Goal: Check status: Check status

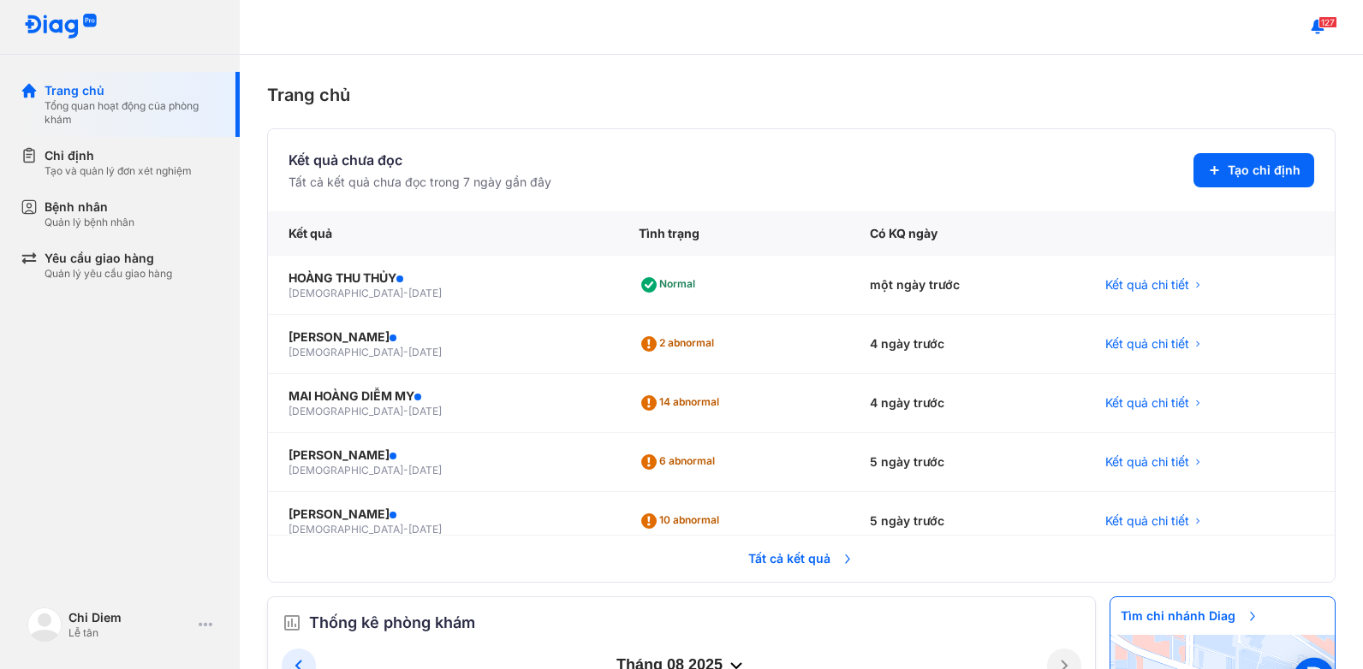
click at [367, 181] on div "Tất cả kết quả chưa đọc trong 7 ngày gần đây" at bounding box center [420, 182] width 263 height 17
click at [771, 557] on span "Tất cả kết quả" at bounding box center [801, 559] width 127 height 38
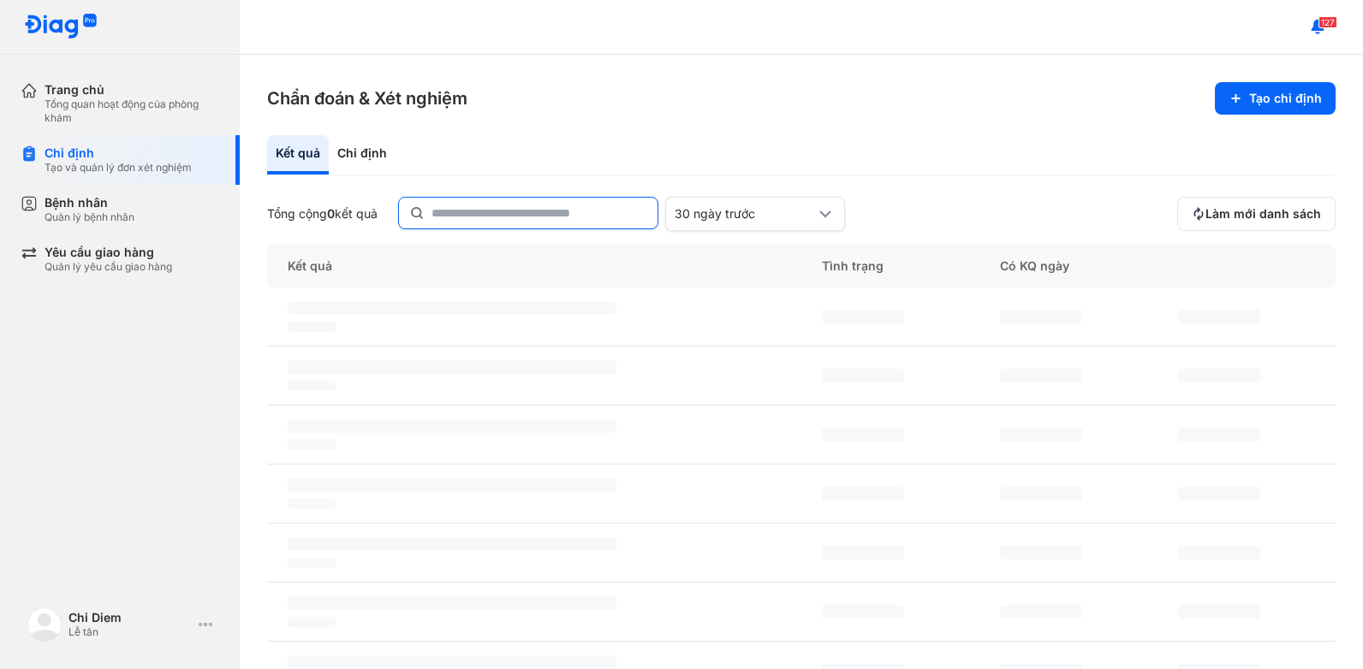
click at [524, 218] on input "text" at bounding box center [539, 213] width 216 height 31
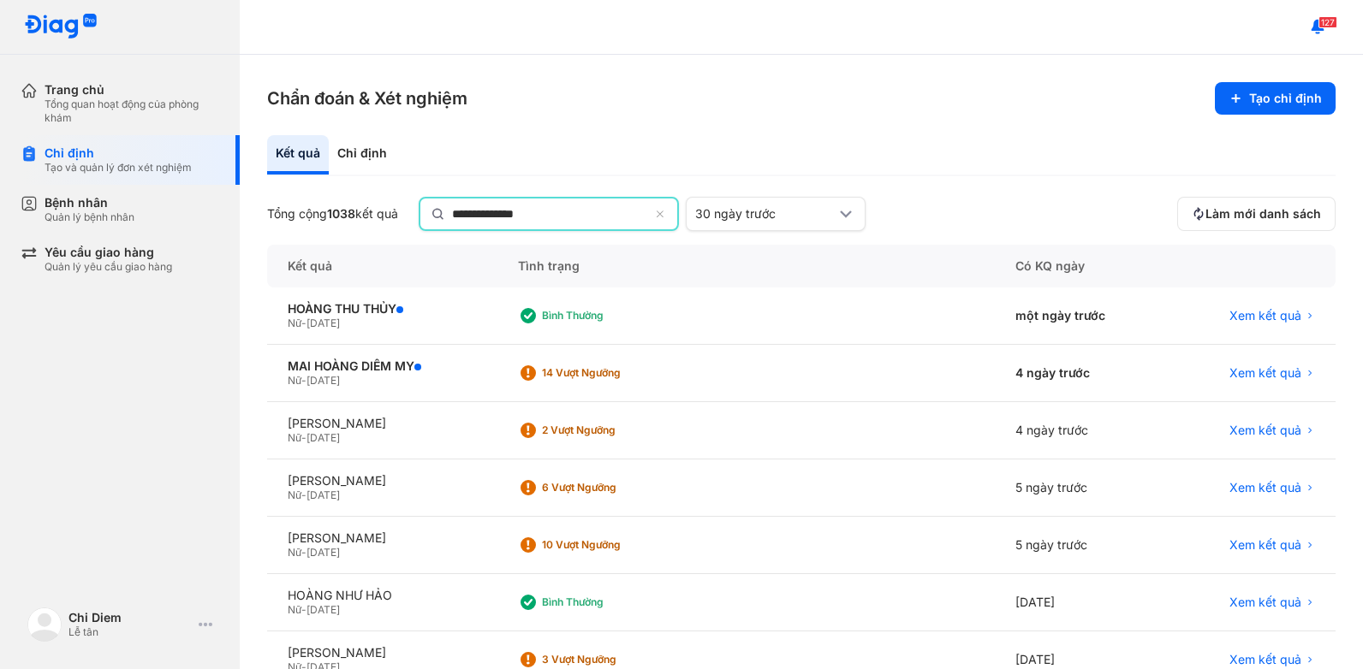
type input "**********"
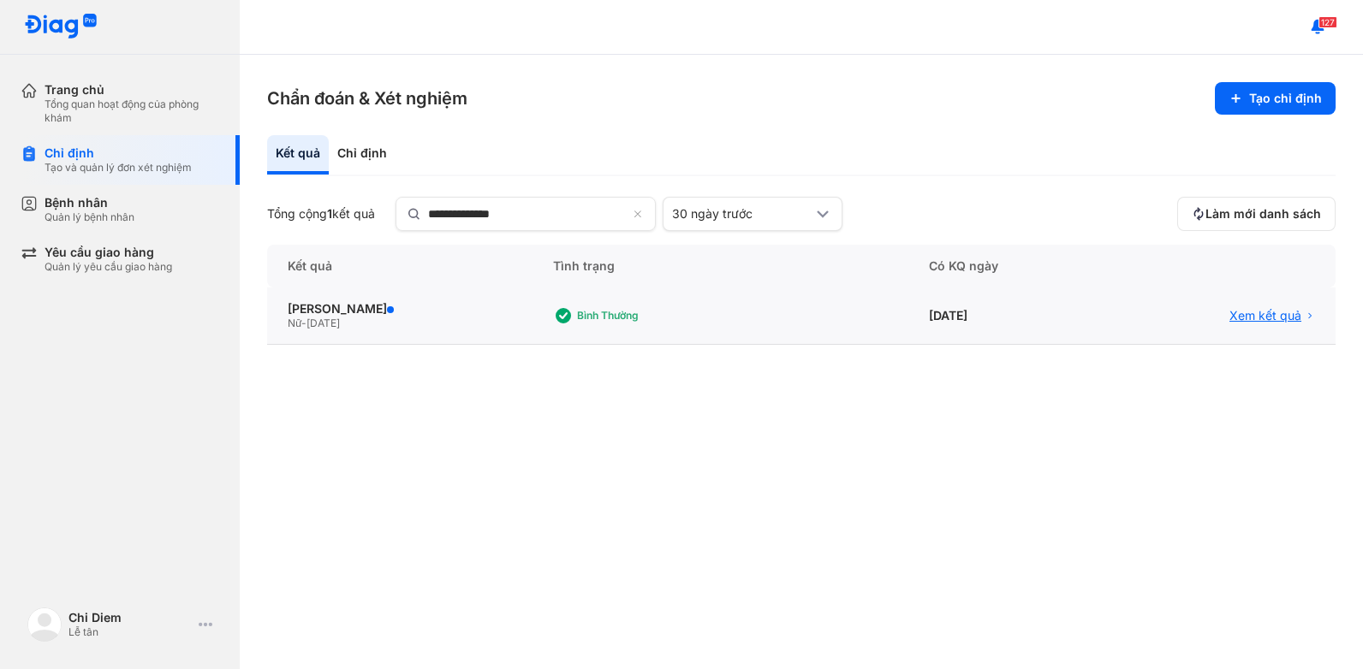
click at [1294, 317] on span "Xem kết quả" at bounding box center [1265, 315] width 72 height 15
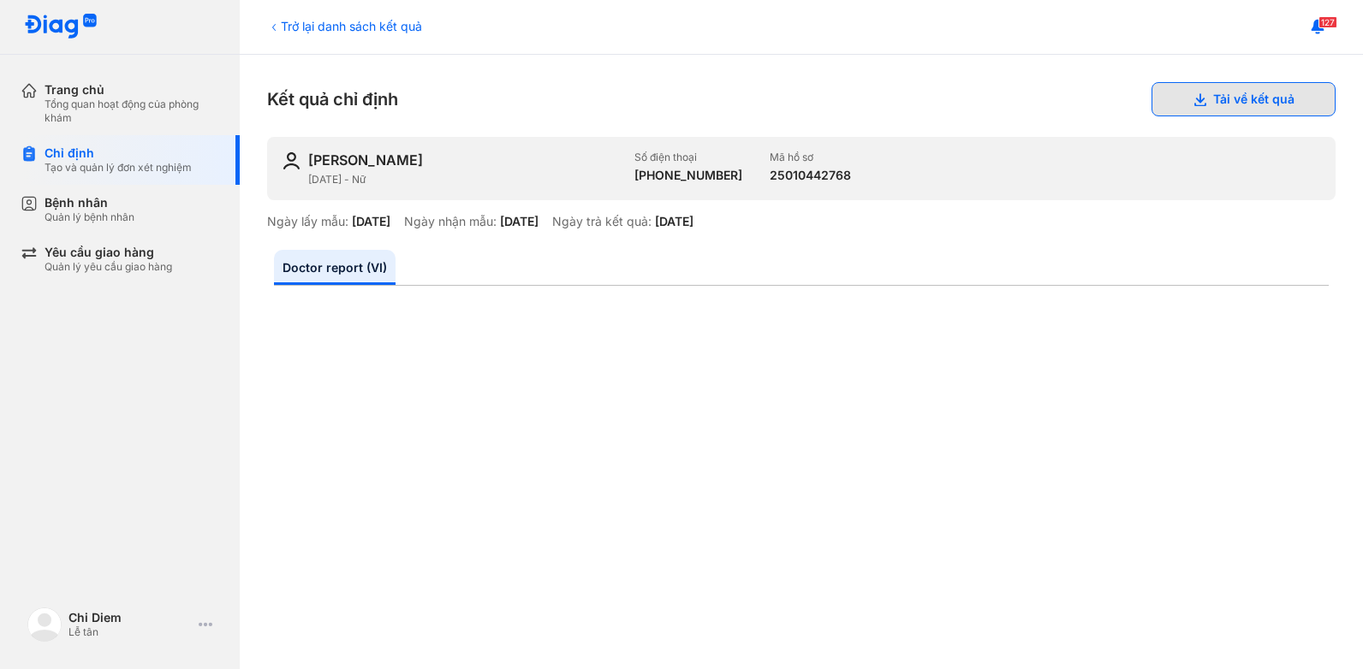
click at [1287, 101] on button "Tải về kết quả" at bounding box center [1243, 99] width 184 height 34
